Goal: Task Accomplishment & Management: Manage account settings

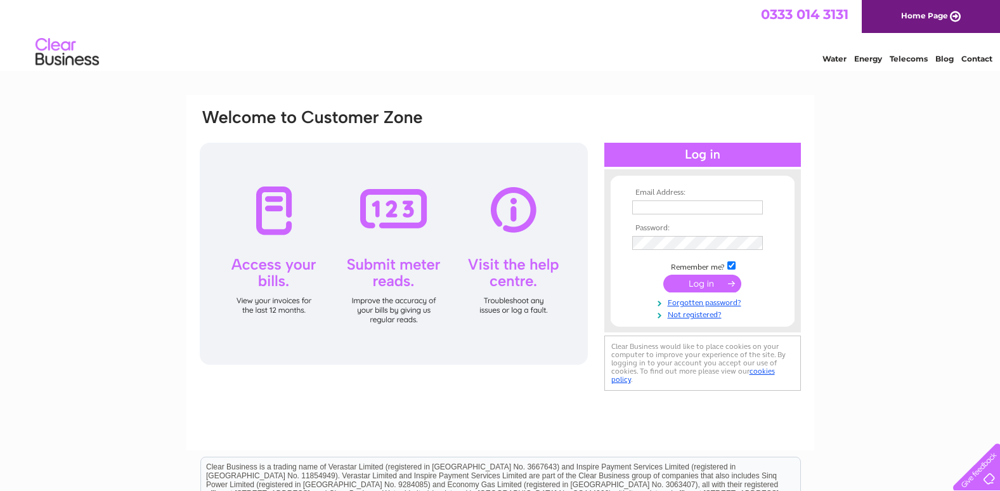
type input "info@remeceng.co.uk"
click at [712, 280] on input "submit" at bounding box center [703, 284] width 78 height 18
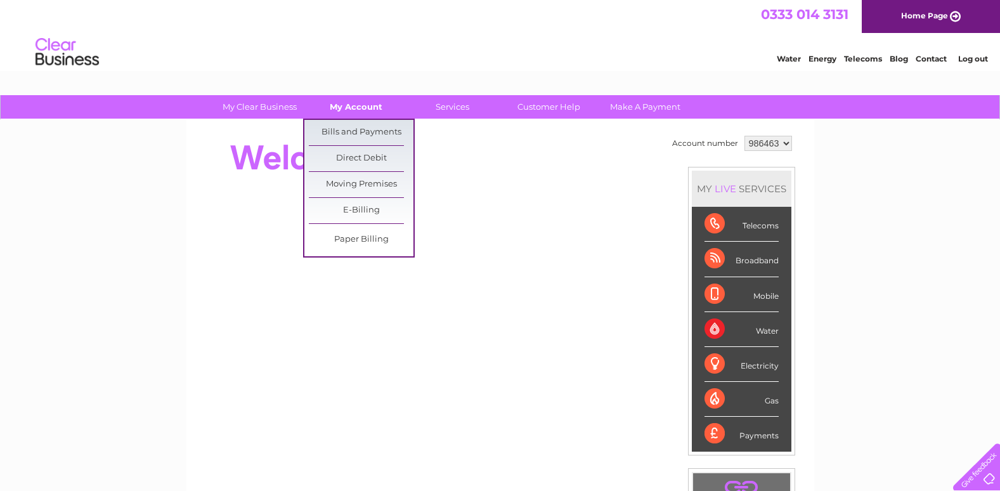
click at [349, 107] on link "My Account" at bounding box center [356, 106] width 105 height 23
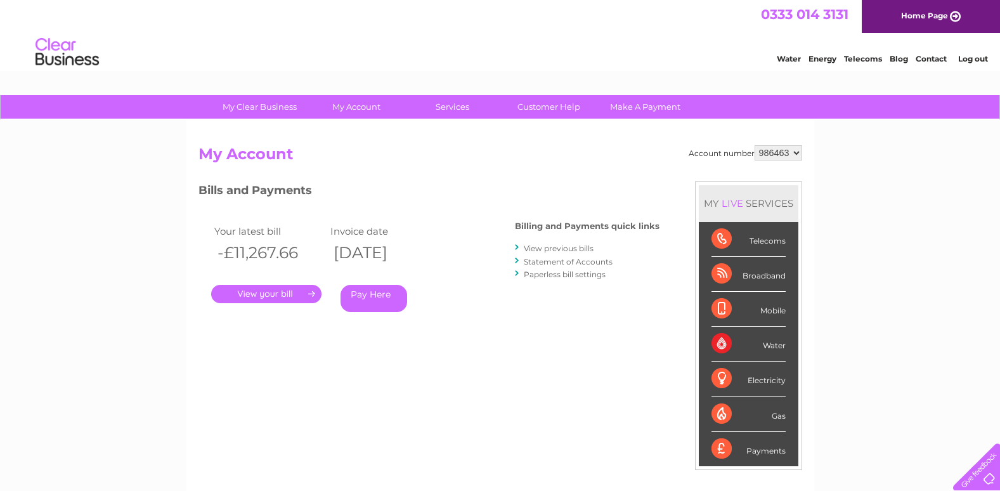
click at [280, 290] on link "." at bounding box center [266, 294] width 110 height 18
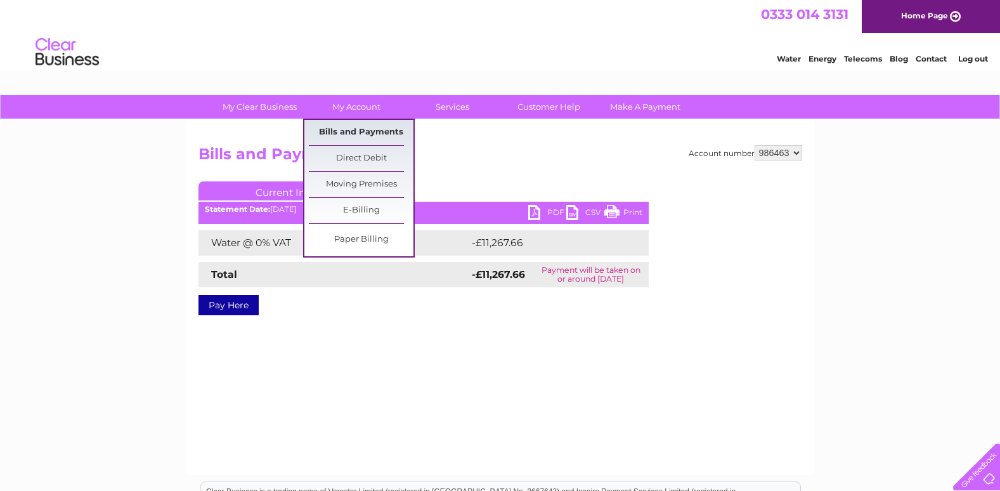
click at [383, 131] on link "Bills and Payments" at bounding box center [361, 132] width 105 height 25
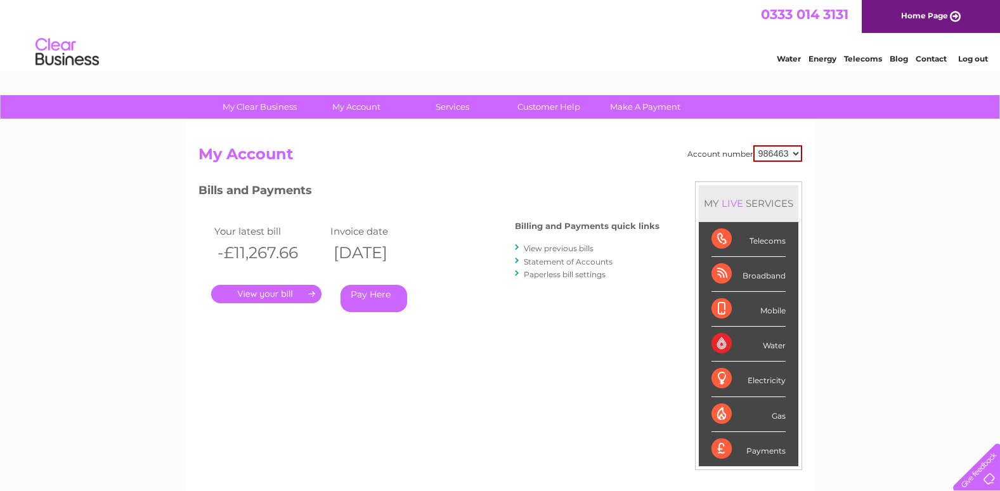
click at [552, 259] on link "Statement of Accounts" at bounding box center [568, 262] width 89 height 10
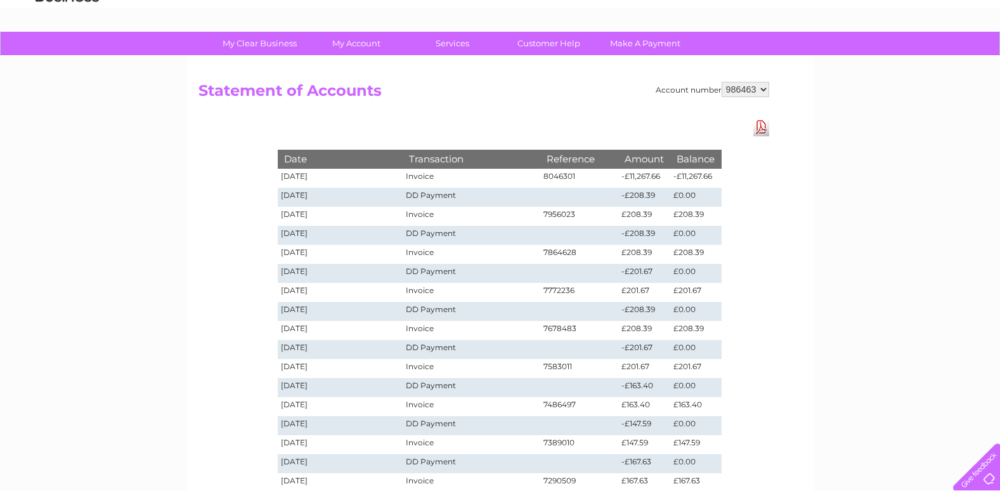
scroll to position [127, 0]
